Goal: Task Accomplishment & Management: Manage account settings

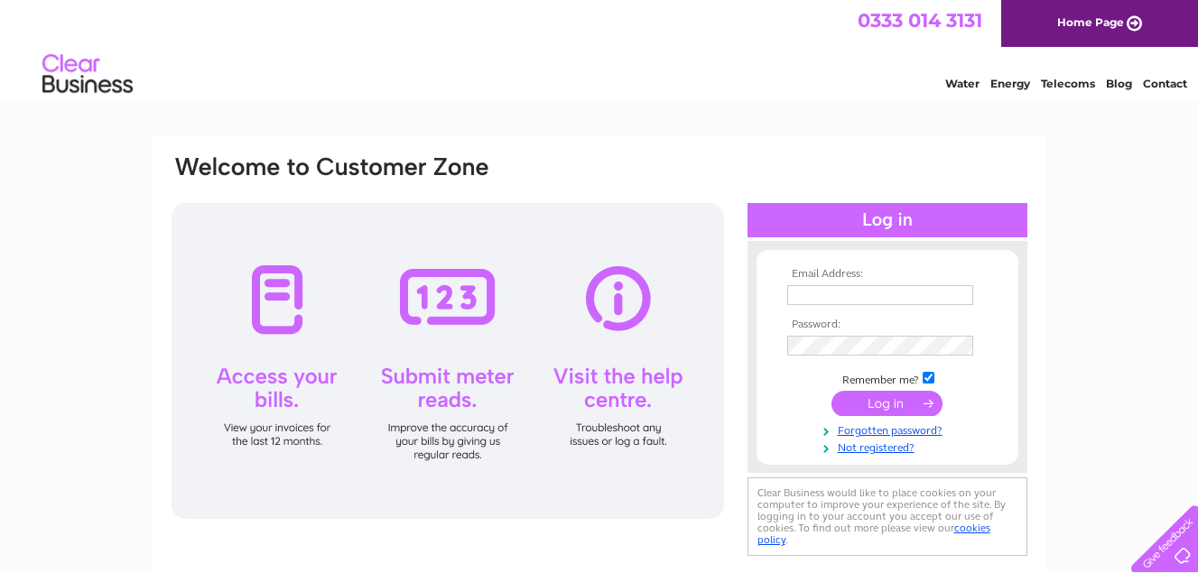
type input "[PERSON_NAME][EMAIL_ADDRESS][DOMAIN_NAME]"
click at [896, 404] on input "submit" at bounding box center [887, 403] width 111 height 25
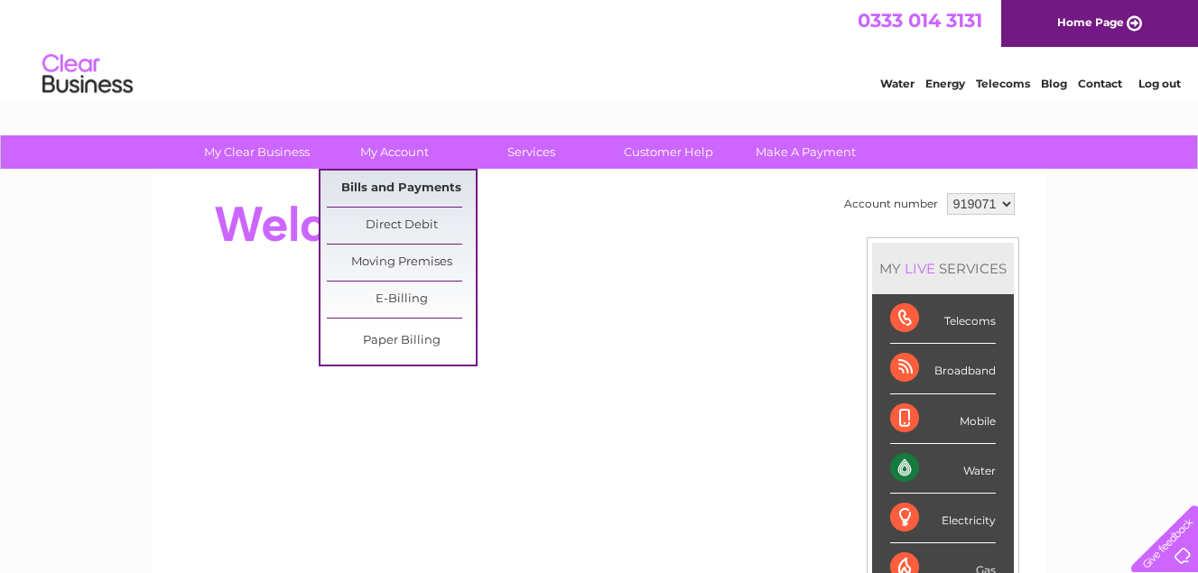
click at [412, 191] on link "Bills and Payments" at bounding box center [401, 189] width 149 height 36
